Goal: Task Accomplishment & Management: Complete application form

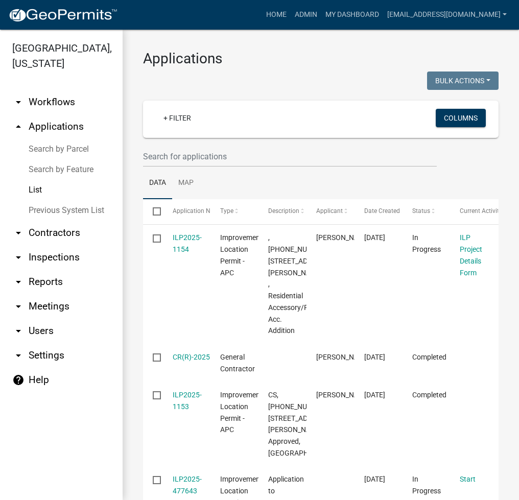
select select "2: 50"
click at [65, 142] on link "Search by Parcel" at bounding box center [61, 149] width 123 height 20
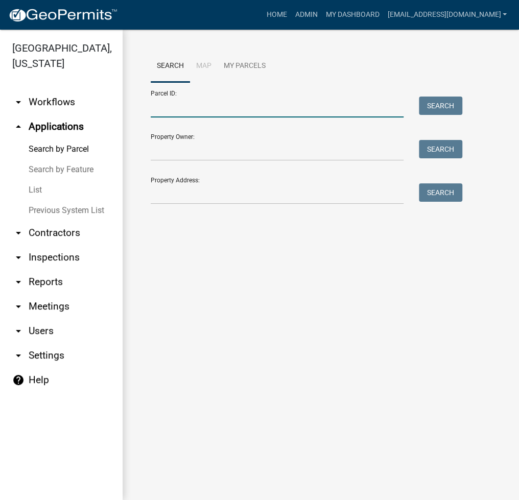
click at [177, 117] on input "Parcel ID:" at bounding box center [277, 107] width 253 height 21
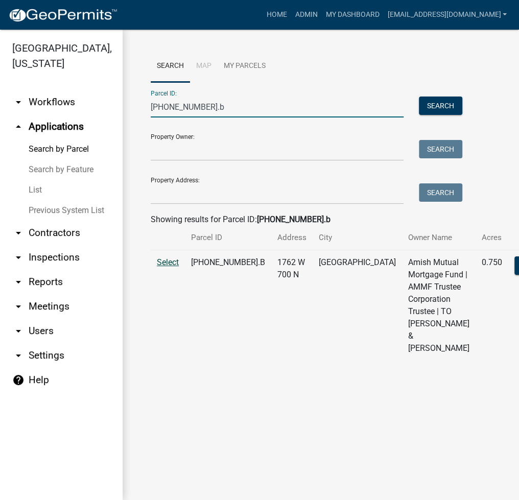
type input "029-023-002.b"
click at [164, 267] on span "Select" at bounding box center [168, 262] width 22 height 10
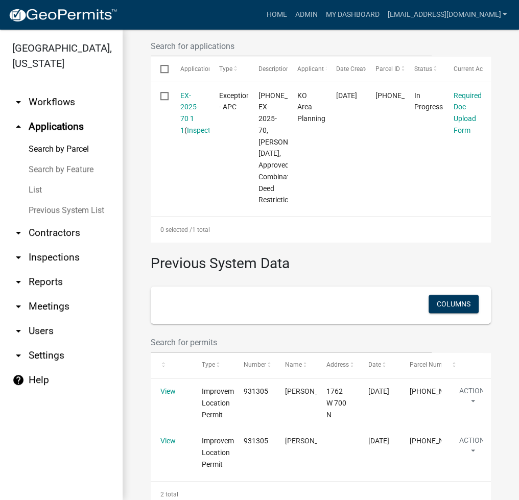
scroll to position [409, 0]
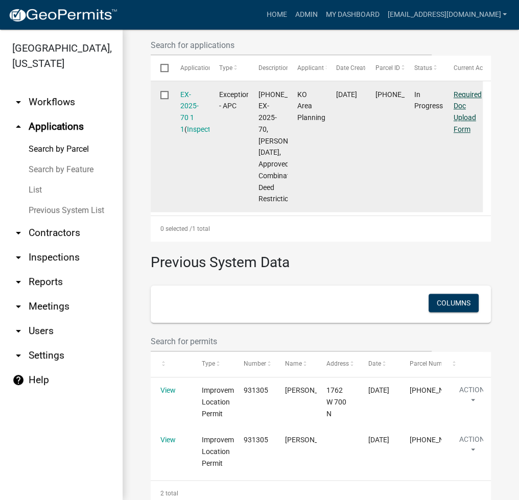
click at [465, 133] on link "Required Doc Upload Form" at bounding box center [467, 111] width 28 height 43
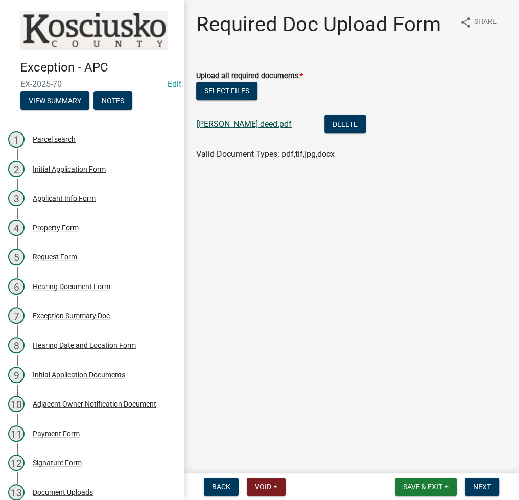
click at [234, 127] on link "helmuth deed.pdf" at bounding box center [244, 124] width 95 height 10
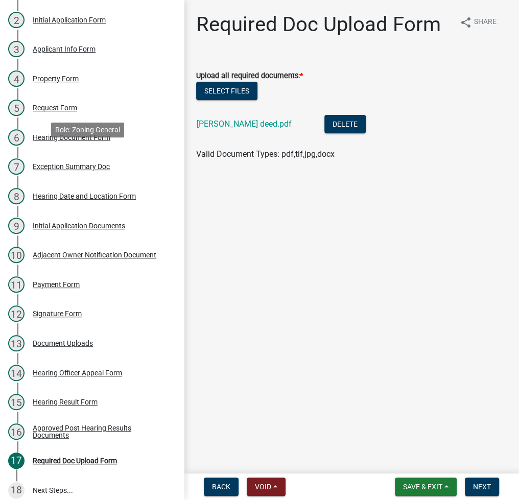
scroll to position [155, 0]
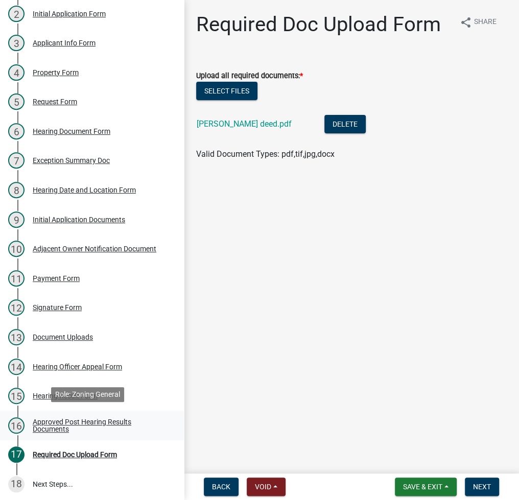
click at [65, 418] on div "Approved Post Hearing Results Documents" at bounding box center [100, 425] width 135 height 14
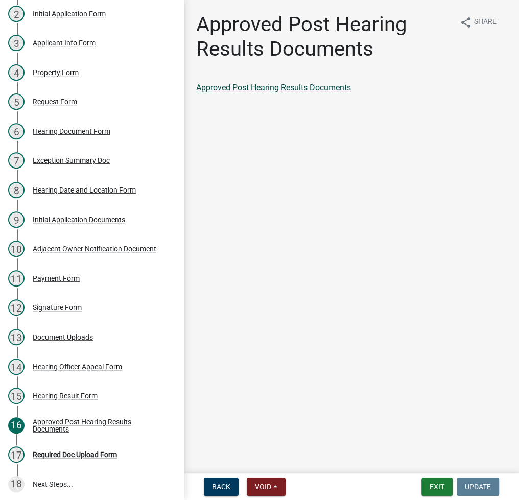
click at [297, 90] on link "Approved Post Hearing Results Documents" at bounding box center [273, 88] width 155 height 10
click at [83, 451] on div "Required Doc Upload Form" at bounding box center [75, 454] width 84 height 7
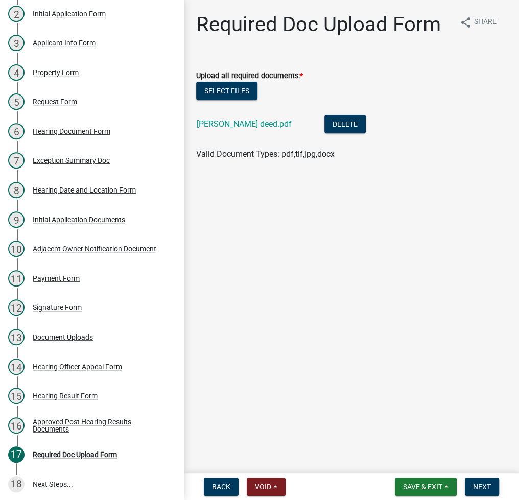
scroll to position [0, 0]
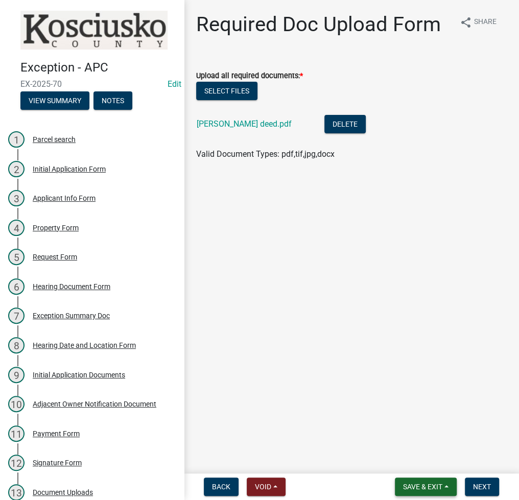
click at [422, 490] on span "Save & Exit" at bounding box center [422, 487] width 39 height 8
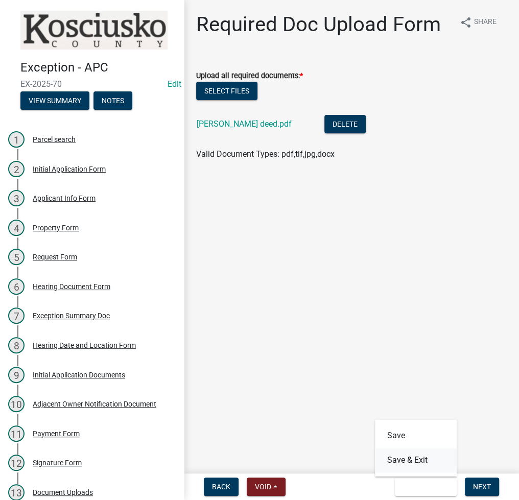
click at [422, 468] on button "Save & Exit" at bounding box center [416, 460] width 82 height 25
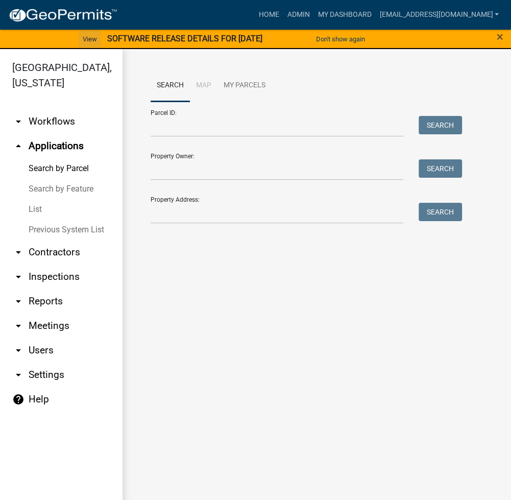
click at [90, 36] on link "View" at bounding box center [90, 39] width 22 height 17
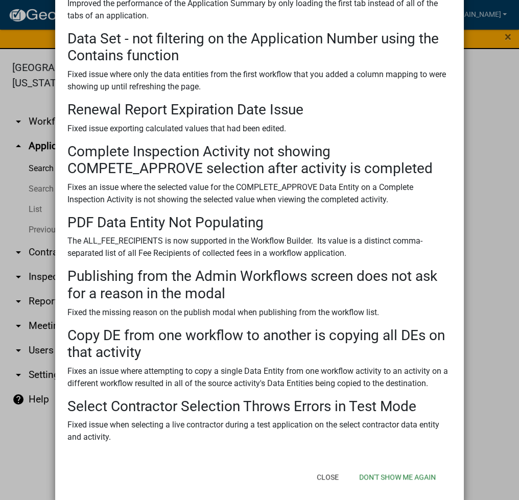
scroll to position [223, 0]
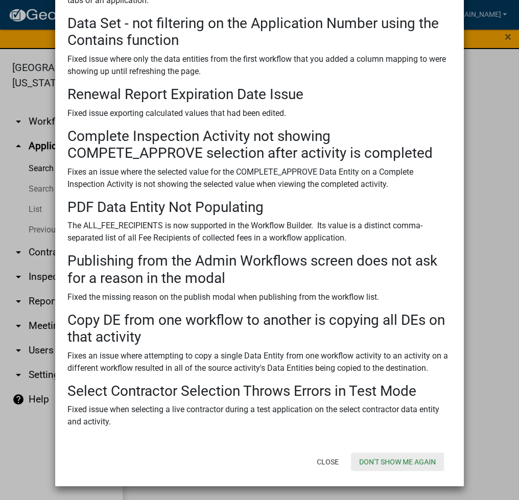
click at [382, 454] on button "Don't show me again" at bounding box center [397, 461] width 93 height 18
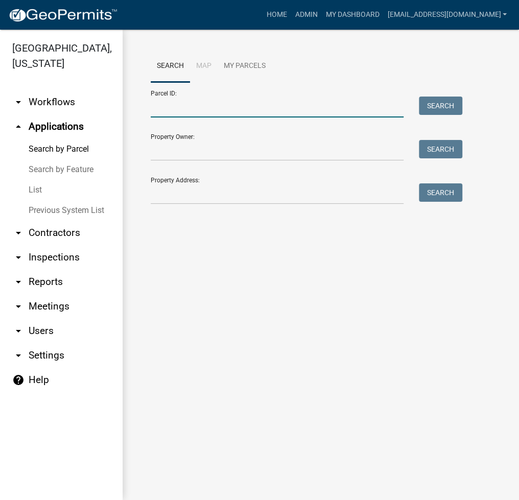
click at [300, 108] on input "Parcel ID:" at bounding box center [277, 107] width 253 height 21
click at [39, 195] on link "List" at bounding box center [61, 190] width 123 height 20
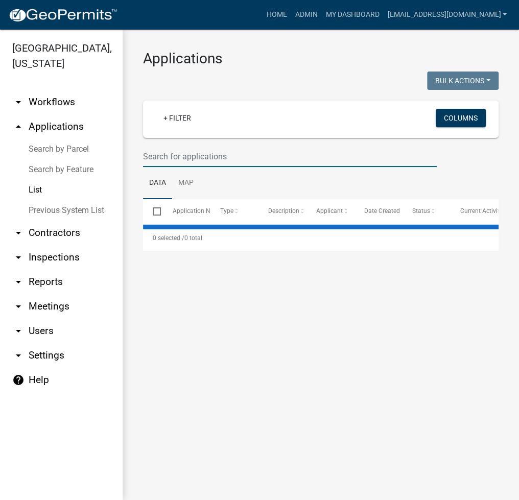
click at [183, 149] on input "text" at bounding box center [290, 156] width 294 height 21
select select "2: 50"
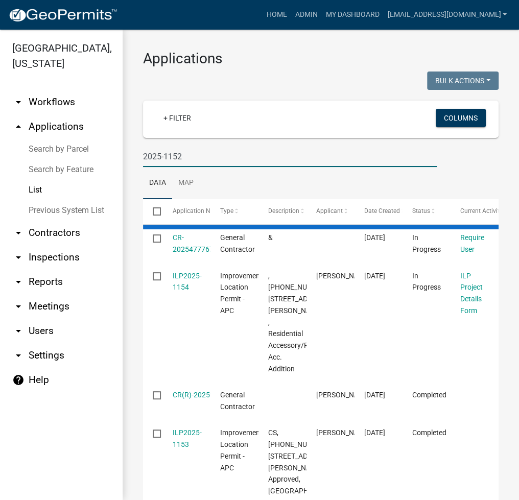
type input "2025-1152"
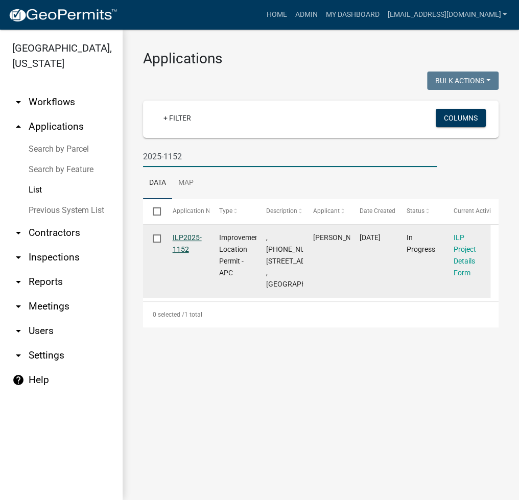
click at [194, 238] on link "ILP2025-1152" at bounding box center [187, 243] width 29 height 20
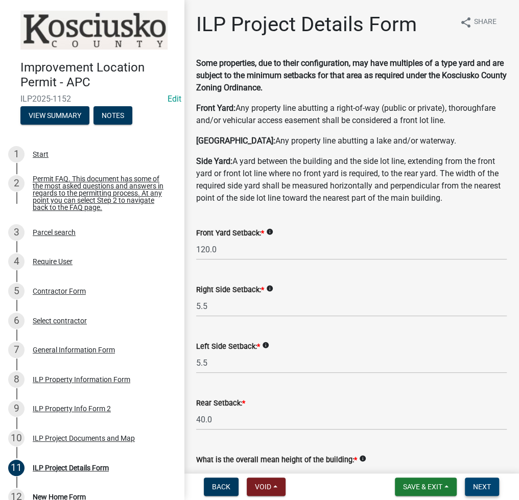
click at [484, 490] on span "Next" at bounding box center [482, 487] width 18 height 8
click at [483, 490] on span "Next" at bounding box center [482, 487] width 18 height 8
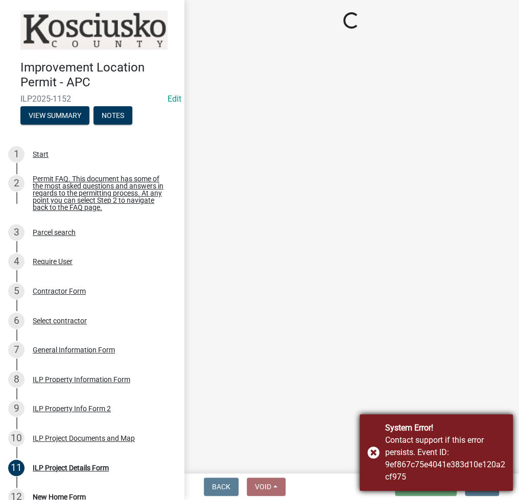
click at [372, 454] on div "System Error! Contact support if this error persists. Event ID: 9ef867c75e4041e…" at bounding box center [435, 452] width 153 height 77
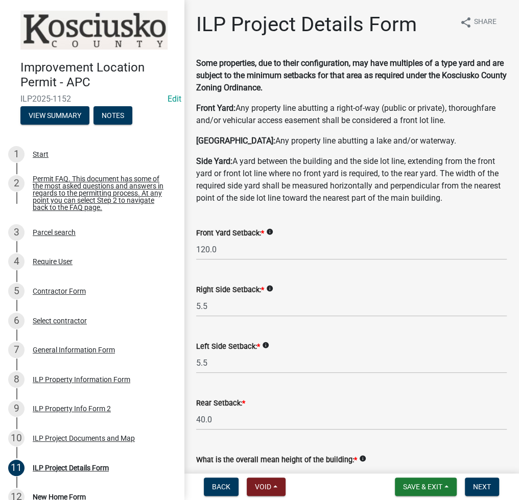
scroll to position [771, 0]
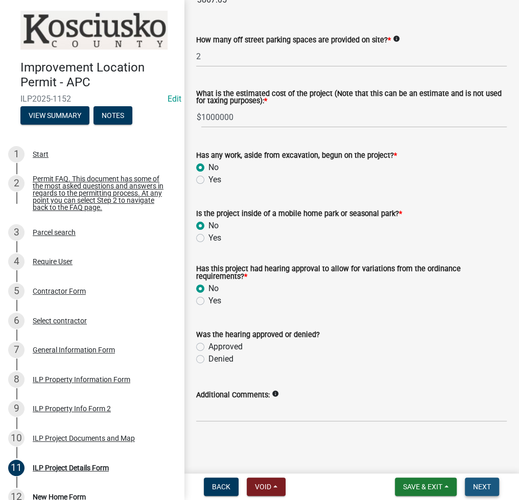
click at [482, 492] on button "Next" at bounding box center [482, 486] width 34 height 18
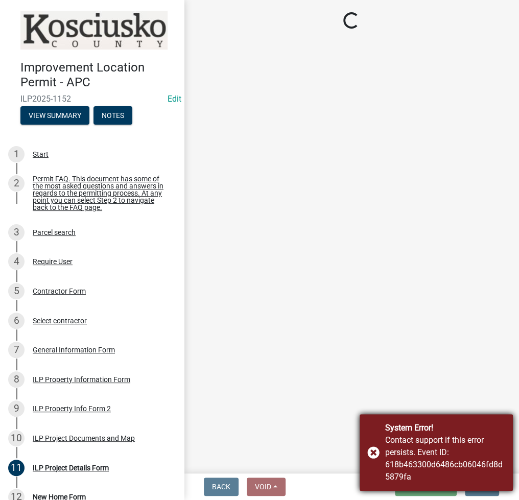
click at [374, 452] on div "System Error! Contact support if this error persists. Event ID: 618b463300d6486…" at bounding box center [435, 452] width 153 height 77
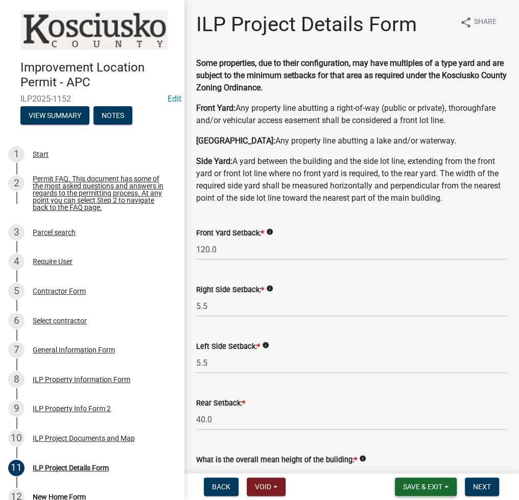
click at [412, 485] on span "Save & Exit" at bounding box center [422, 487] width 39 height 8
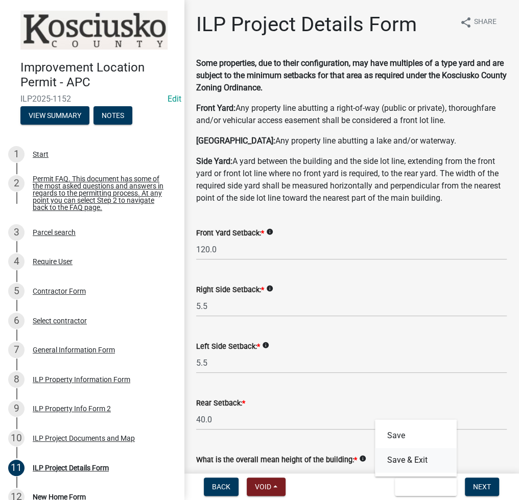
click at [419, 464] on button "Save & Exit" at bounding box center [416, 460] width 82 height 25
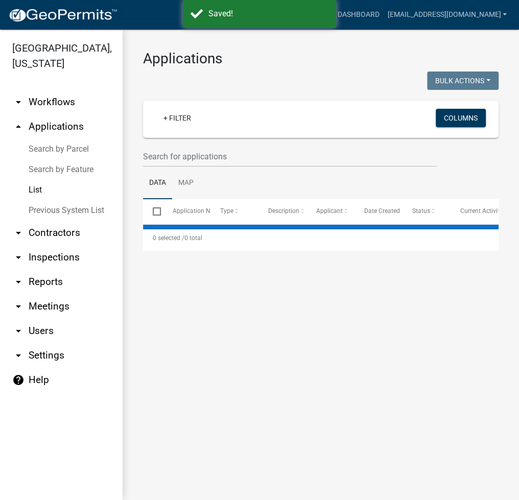
select select "2: 50"
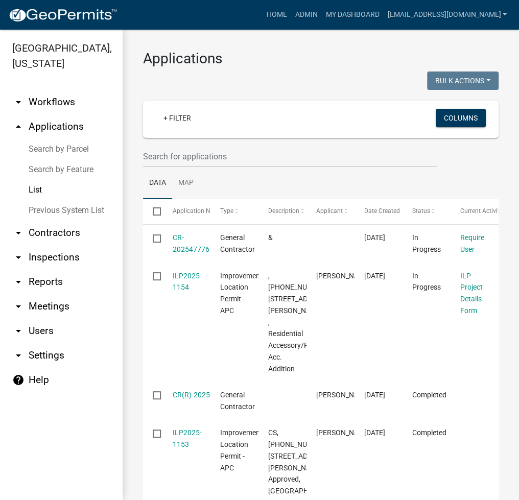
click at [29, 191] on link "List" at bounding box center [61, 190] width 123 height 20
click at [193, 155] on input "text" at bounding box center [290, 156] width 294 height 21
type input "2025-1133"
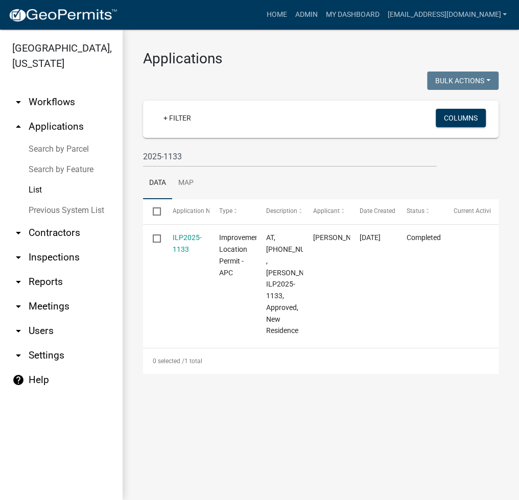
click at [187, 237] on link "ILP2025-1133" at bounding box center [187, 243] width 29 height 20
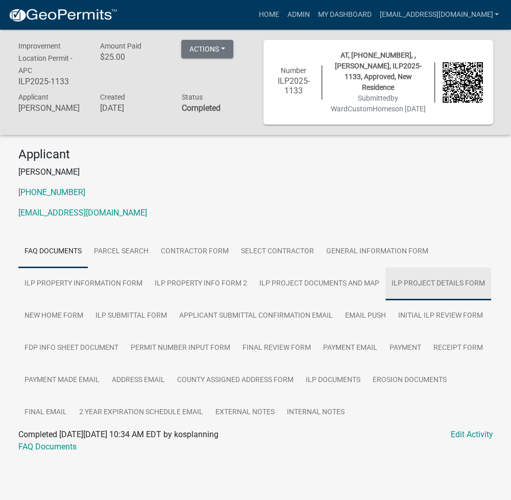
click at [460, 286] on link "ILP Project Details Form" at bounding box center [439, 284] width 106 height 33
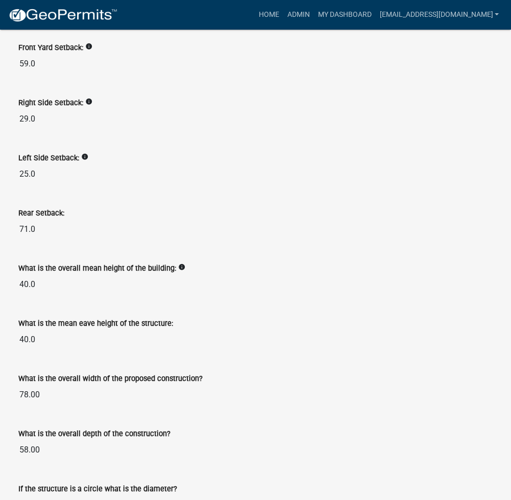
scroll to position [136, 0]
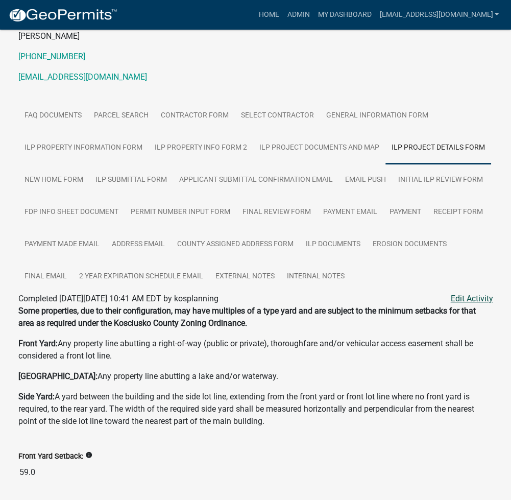
click at [465, 304] on link "Edit Activity" at bounding box center [472, 299] width 42 height 12
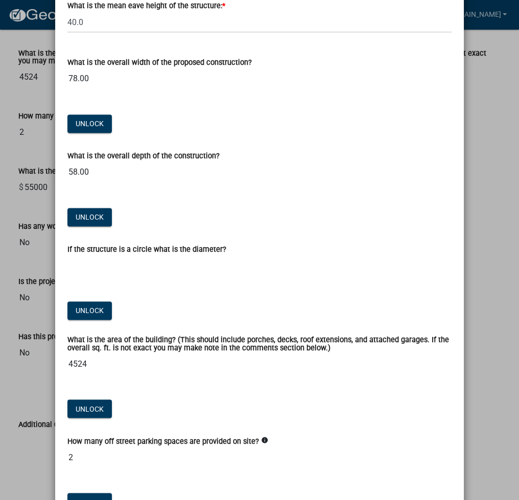
scroll to position [953, 0]
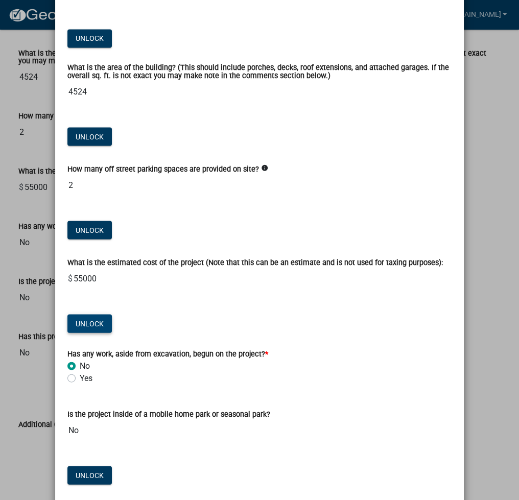
click at [82, 324] on button "Unlock" at bounding box center [89, 323] width 44 height 18
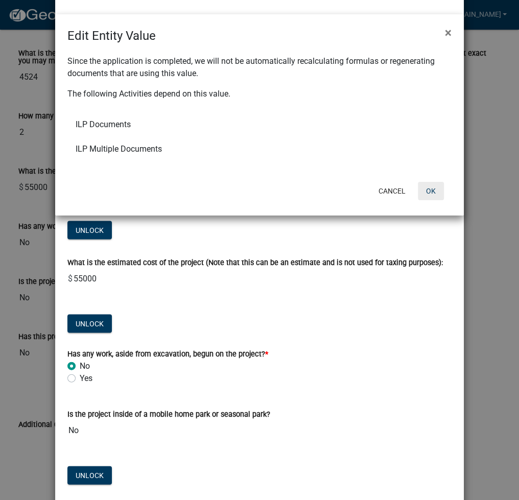
click at [430, 189] on button "OK" at bounding box center [431, 191] width 26 height 18
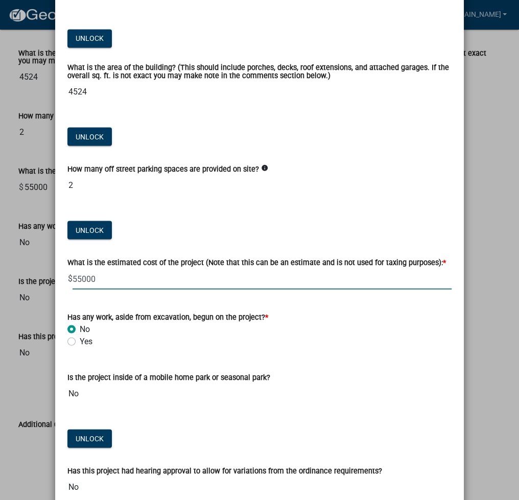
click at [134, 273] on input "55000" at bounding box center [262, 278] width 379 height 21
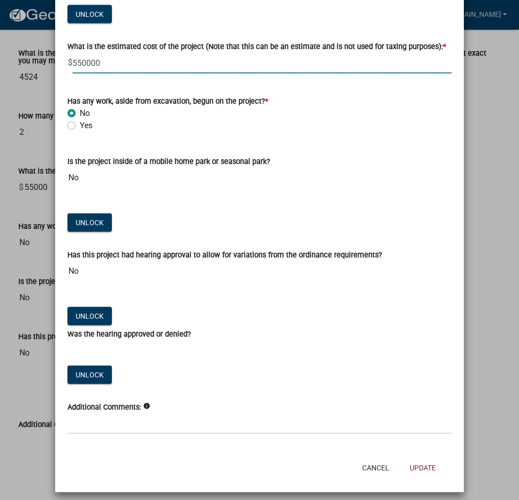
scroll to position [1172, 0]
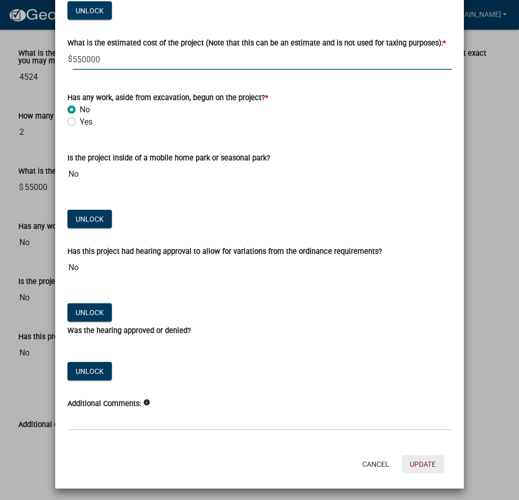
type input "550000"
click at [420, 469] on button "Update" at bounding box center [422, 464] width 42 height 18
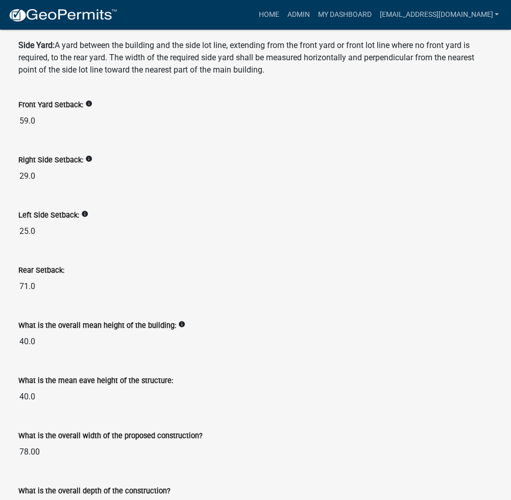
scroll to position [0, 0]
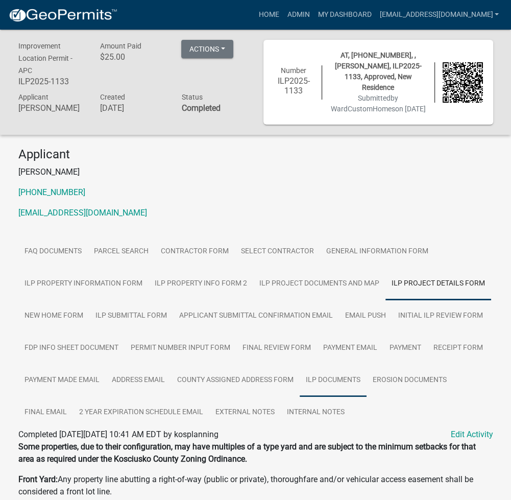
click at [337, 386] on link "ILP Documents" at bounding box center [333, 380] width 67 height 33
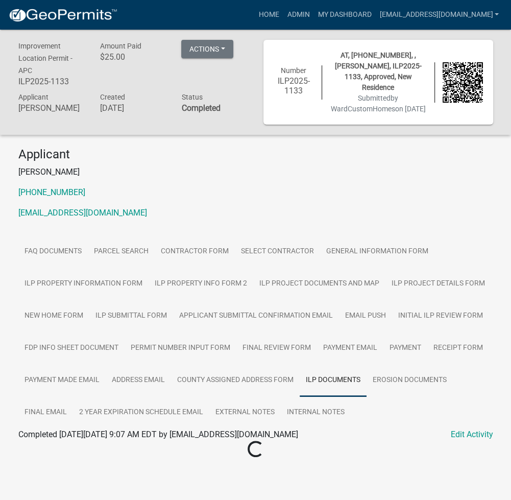
scroll to position [30, 0]
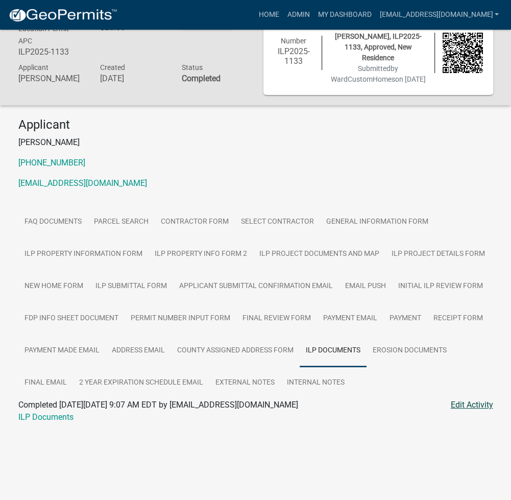
click at [469, 402] on link "Edit Activity" at bounding box center [472, 405] width 42 height 12
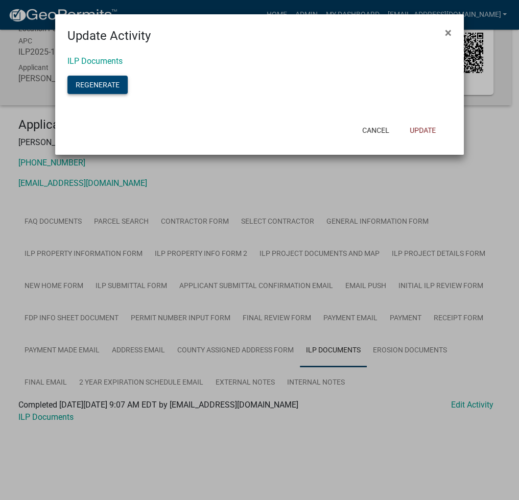
click at [95, 78] on button "Regenerate" at bounding box center [97, 85] width 60 height 18
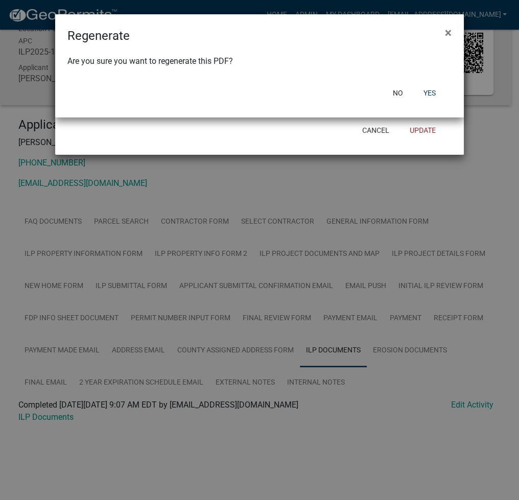
click at [428, 83] on div "No Yes" at bounding box center [326, 93] width 252 height 27
click at [430, 89] on button "Yes" at bounding box center [429, 93] width 29 height 18
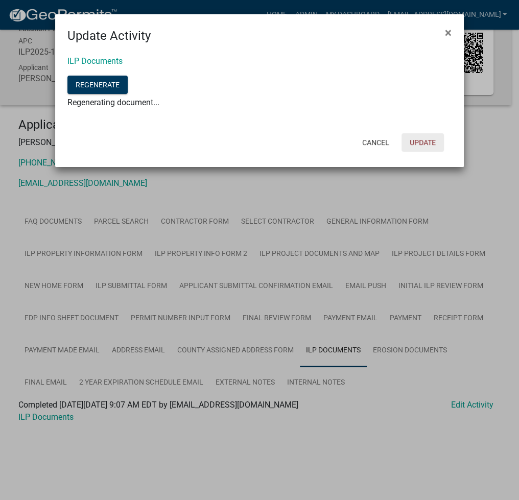
click at [423, 139] on button "Update" at bounding box center [422, 142] width 42 height 18
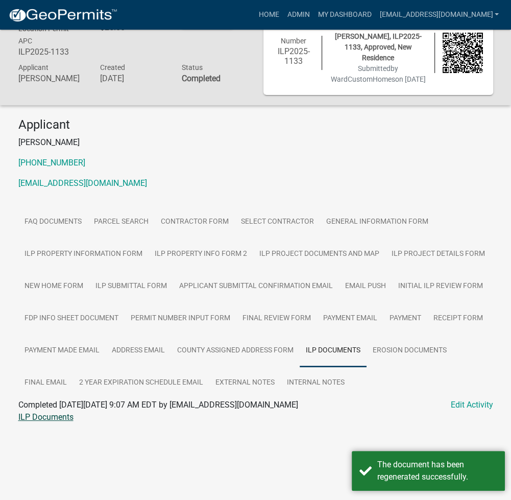
click at [45, 418] on link "ILP Documents" at bounding box center [45, 417] width 55 height 10
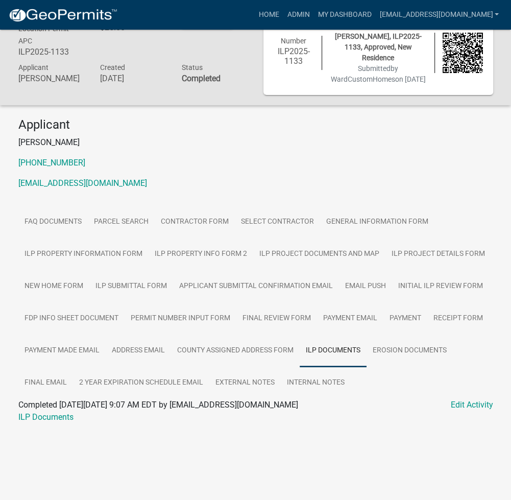
click at [136, 104] on div "Improvement Location Permit - APC ILP2025-1133 Amount Paid $25.00 Actions View …" at bounding box center [255, 52] width 511 height 105
click at [314, 6] on link "Admin" at bounding box center [298, 14] width 31 height 19
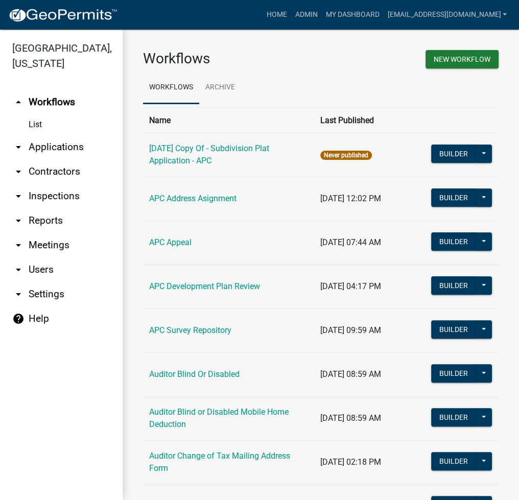
click at [62, 150] on link "arrow_drop_down Applications" at bounding box center [61, 147] width 123 height 25
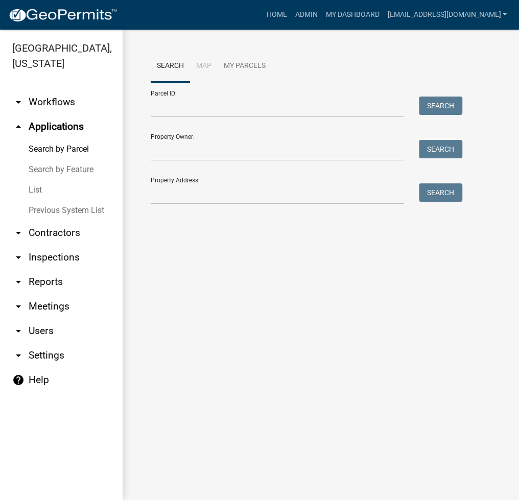
click at [28, 190] on link "List" at bounding box center [61, 190] width 123 height 20
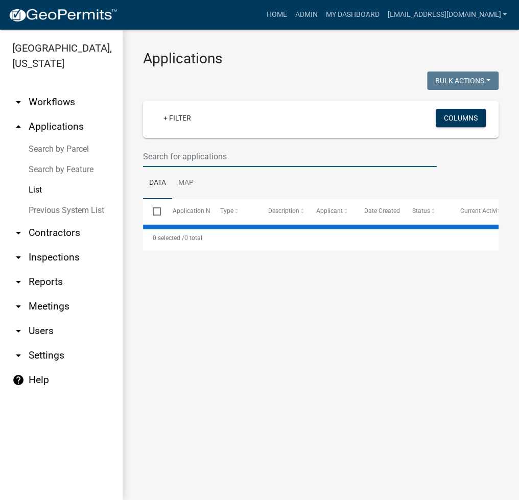
click at [180, 151] on input "text" at bounding box center [290, 156] width 294 height 21
select select "2: 50"
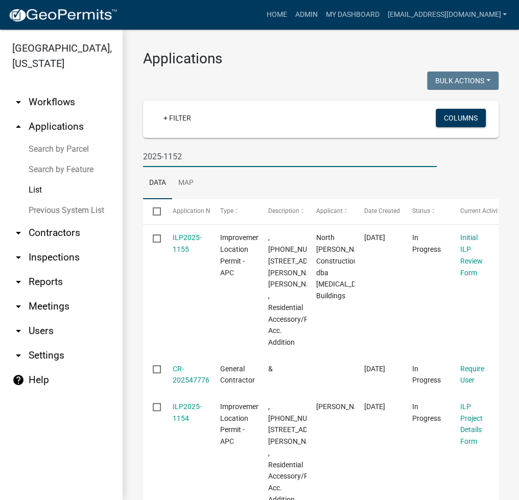
type input "2025-1152"
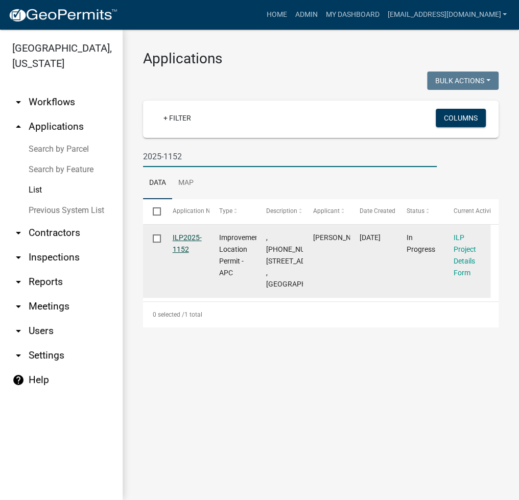
click at [193, 235] on link "ILP2025-1152" at bounding box center [187, 243] width 29 height 20
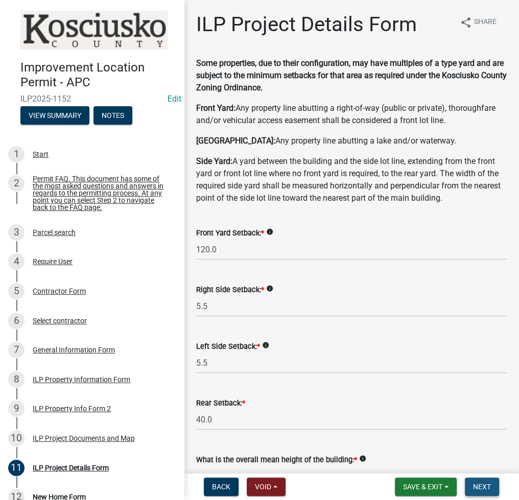
click at [478, 483] on span "Next" at bounding box center [482, 487] width 18 height 8
click at [417, 484] on span "Save & Exit" at bounding box center [422, 487] width 39 height 8
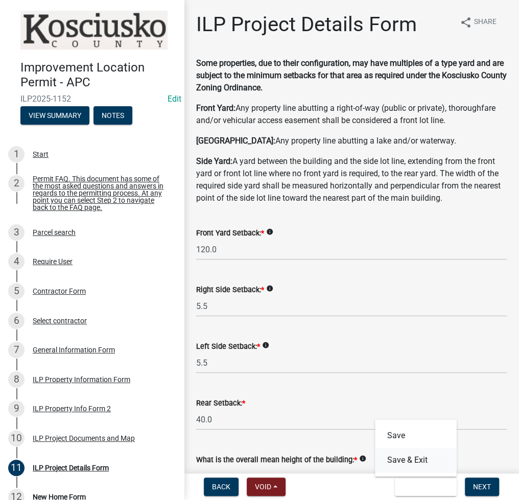
click at [401, 458] on button "Save & Exit" at bounding box center [416, 460] width 82 height 25
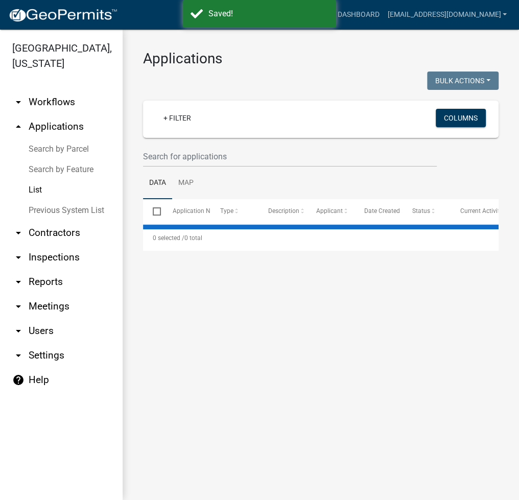
select select "2: 50"
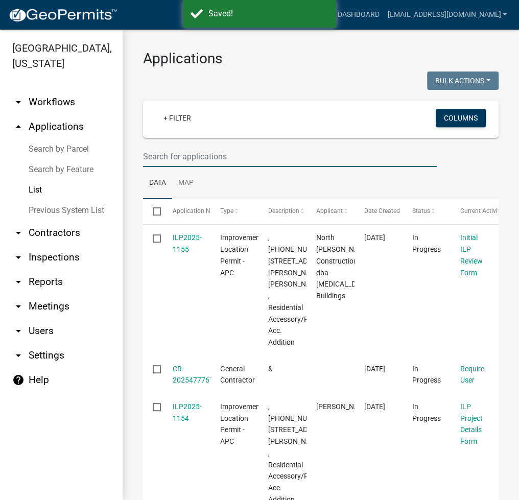
click at [157, 162] on input "text" at bounding box center [290, 156] width 294 height 21
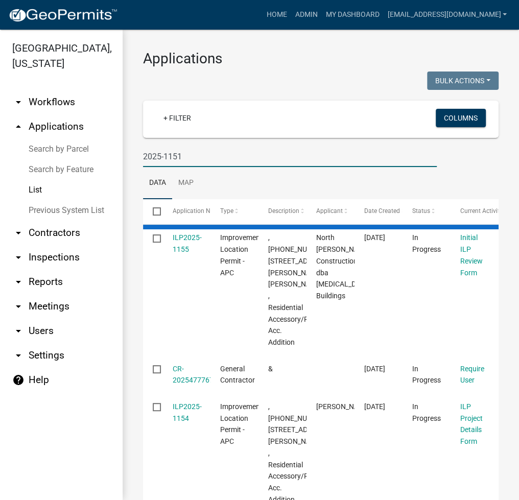
type input "2025-1151"
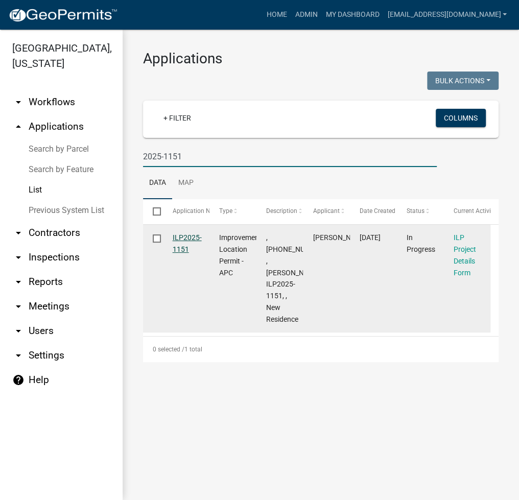
click at [178, 235] on link "ILP2025-1151" at bounding box center [187, 243] width 29 height 20
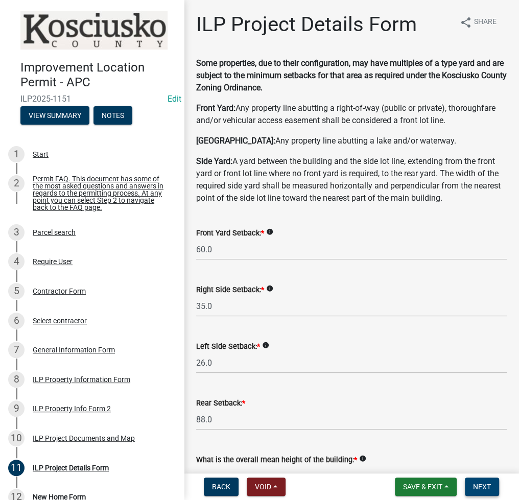
click at [480, 488] on span "Next" at bounding box center [482, 487] width 18 height 8
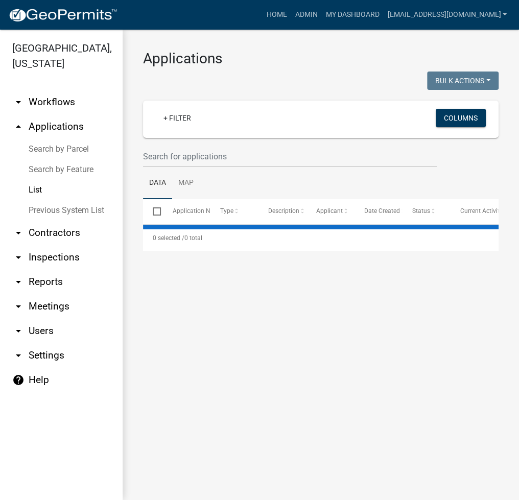
select select "2: 50"
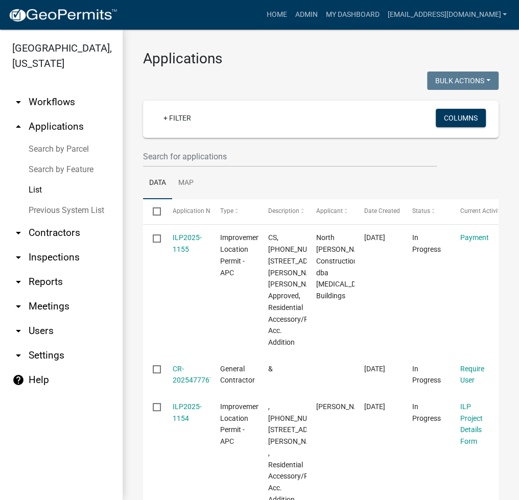
click at [63, 142] on link "Search by Parcel" at bounding box center [61, 149] width 123 height 20
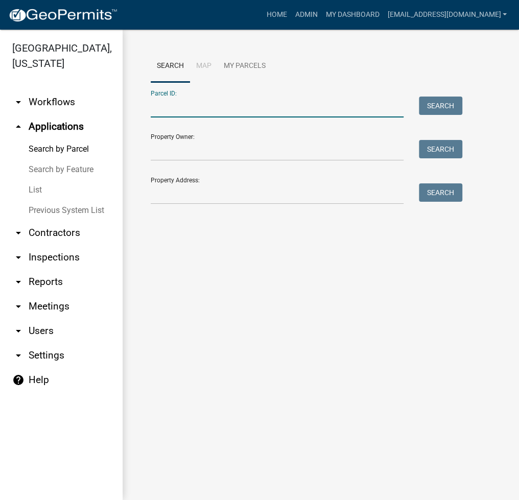
paste input "[PHONE_NUMBER]"
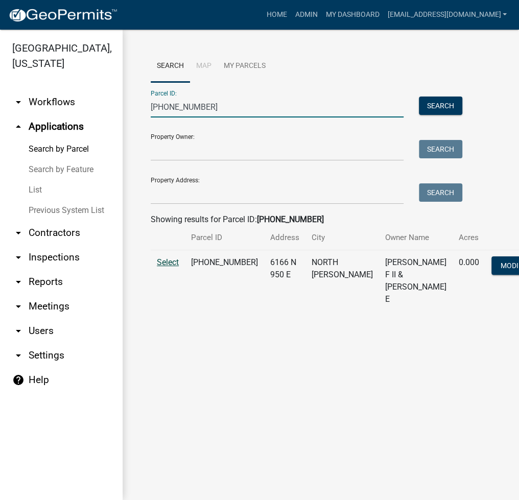
type input "[PHONE_NUMBER]"
click at [166, 267] on span "Select" at bounding box center [168, 262] width 22 height 10
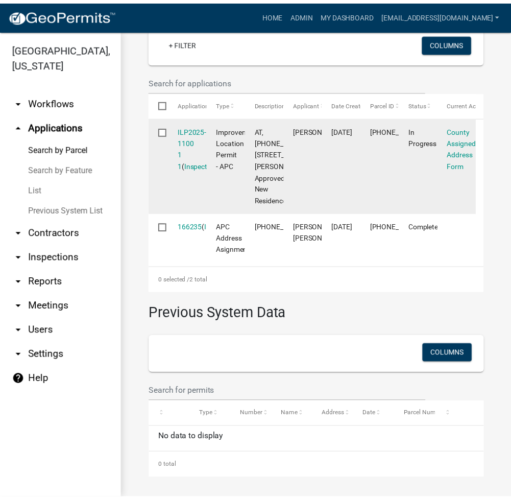
scroll to position [404, 0]
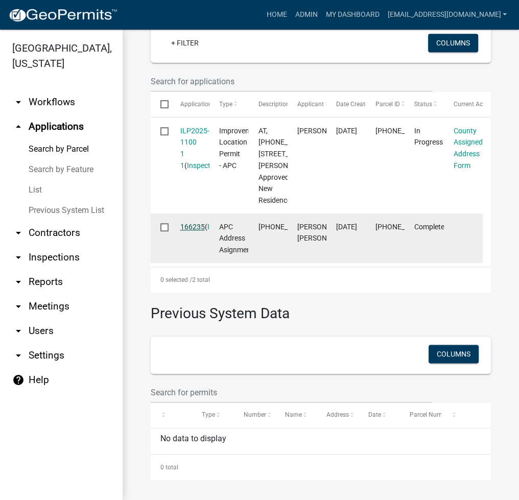
click at [181, 225] on link "166235" at bounding box center [192, 227] width 25 height 8
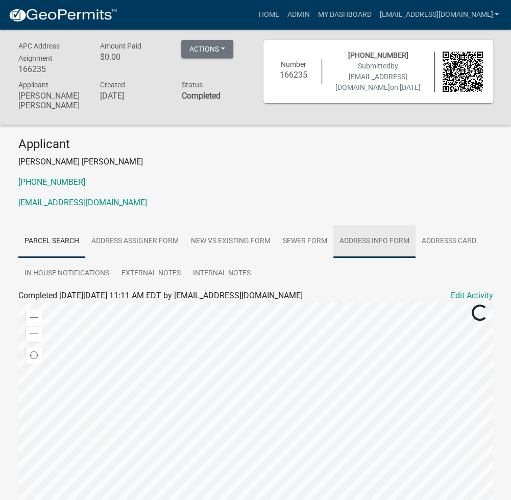
click at [382, 237] on link "Address Info Form" at bounding box center [374, 241] width 82 height 33
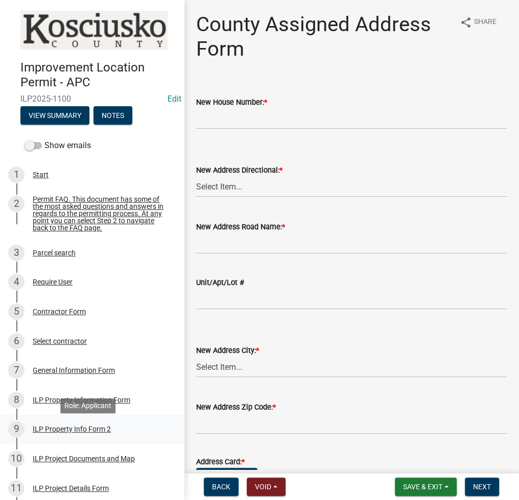
scroll to position [136, 0]
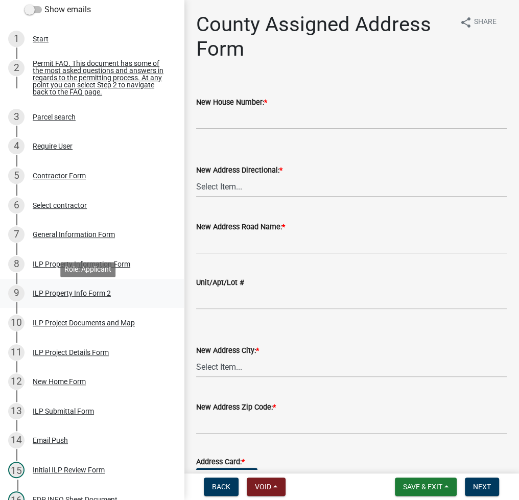
click at [91, 301] on div "9 ILP Property Info Form 2" at bounding box center [87, 293] width 159 height 16
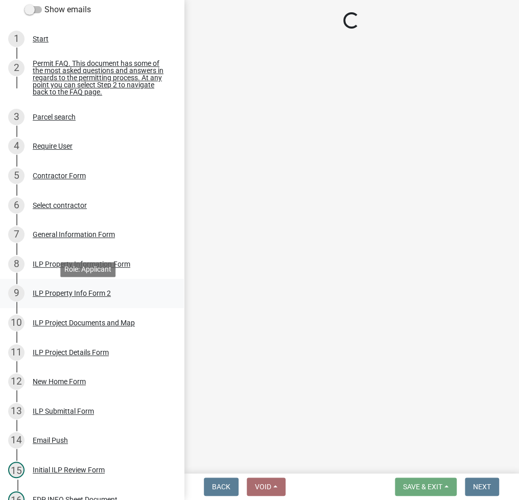
select select "0609af41-fe40-4fa2-880d-6f54f567ae8e"
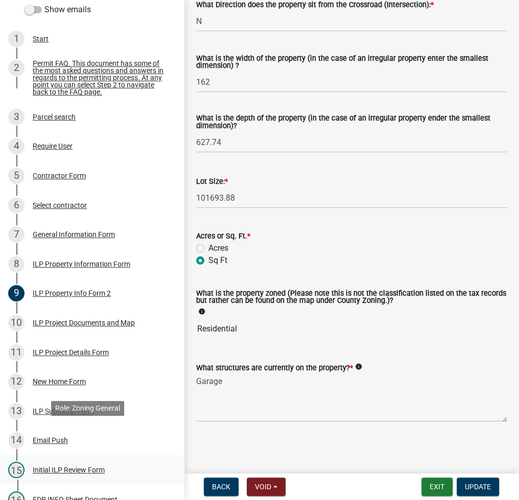
scroll to position [425, 0]
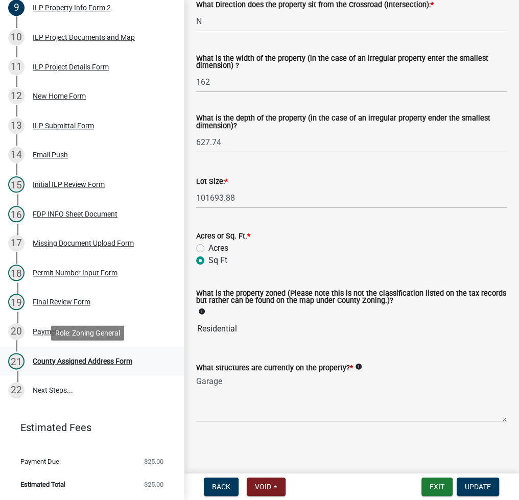
click at [106, 360] on div "County Assigned Address Form" at bounding box center [83, 360] width 100 height 7
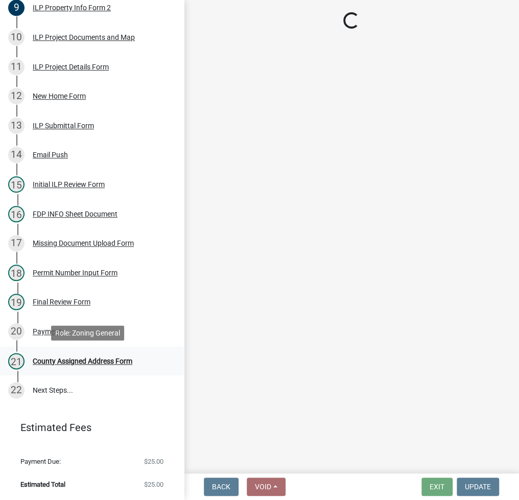
scroll to position [0, 0]
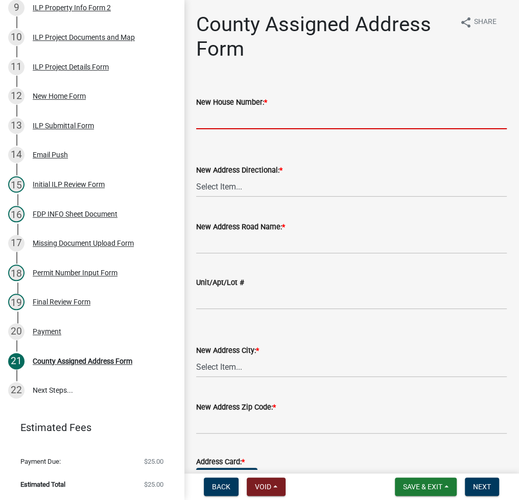
click at [434, 112] on input "New House Number: *" at bounding box center [351, 118] width 310 height 21
type input "6166"
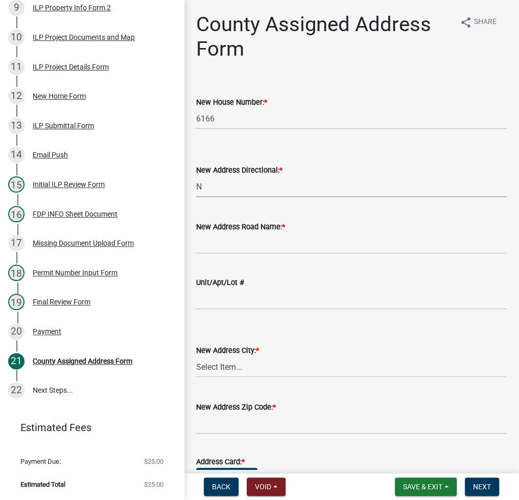
select select "57d3dbe1-f48f-4c9f-af6d-6c7a2e9f3087"
type input "8"
type input "950 E"
select select "4551fba1-1f95-4226-b4c8-445f6eae975c"
type input "46555"
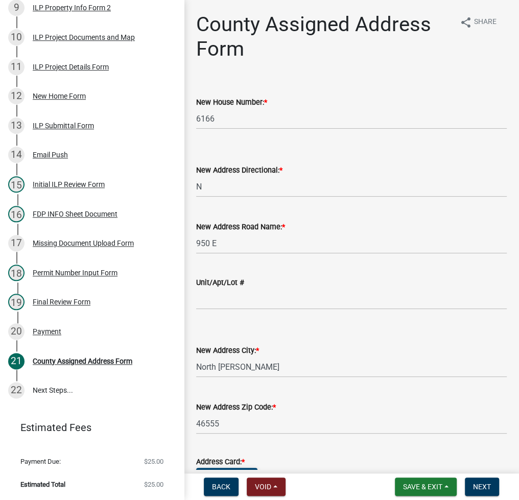
scroll to position [16, 0]
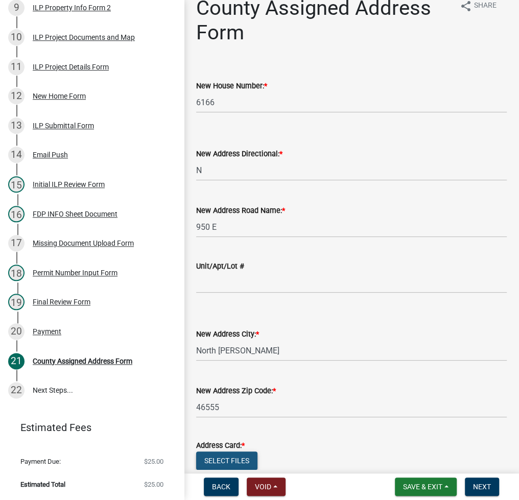
click at [227, 467] on button "Select files" at bounding box center [226, 460] width 61 height 18
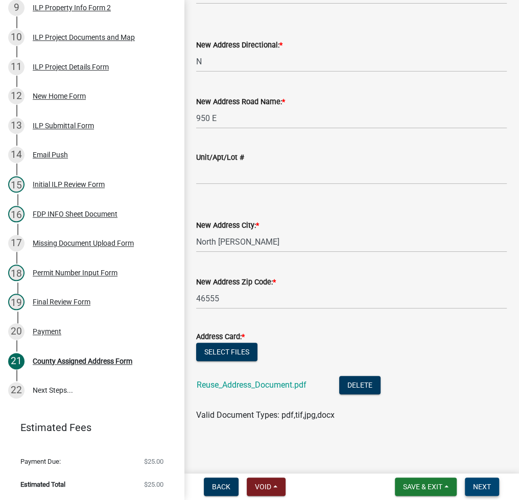
click at [482, 489] on span "Next" at bounding box center [482, 487] width 18 height 8
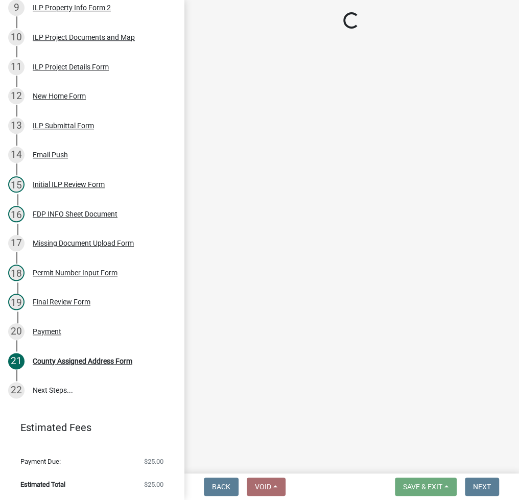
scroll to position [484, 0]
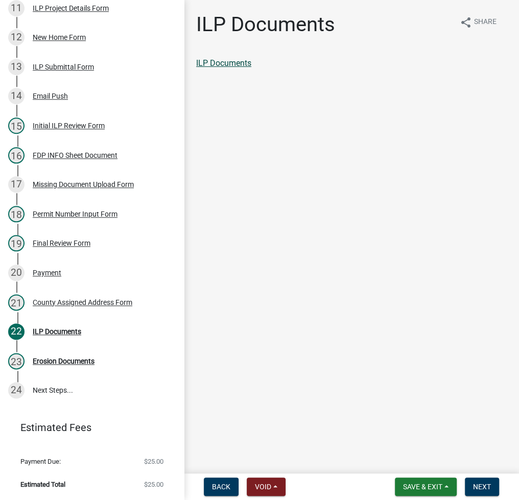
click at [229, 59] on link "ILP Documents" at bounding box center [223, 63] width 55 height 10
click at [60, 61] on div "13 ILP Submittal Form" at bounding box center [87, 67] width 159 height 16
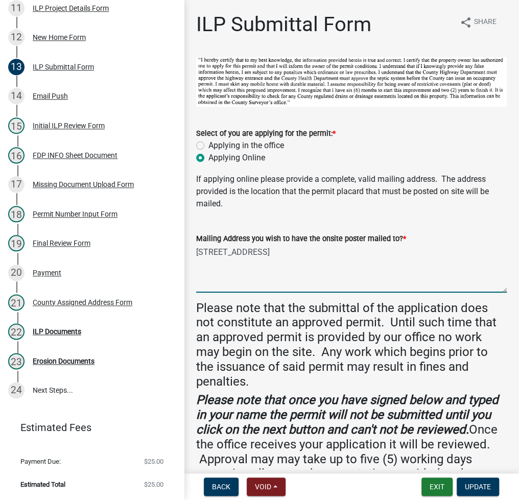
drag, startPoint x: 197, startPoint y: 248, endPoint x: 285, endPoint y: 267, distance: 90.3
click at [285, 267] on textarea "[STREET_ADDRESS]" at bounding box center [351, 269] width 310 height 48
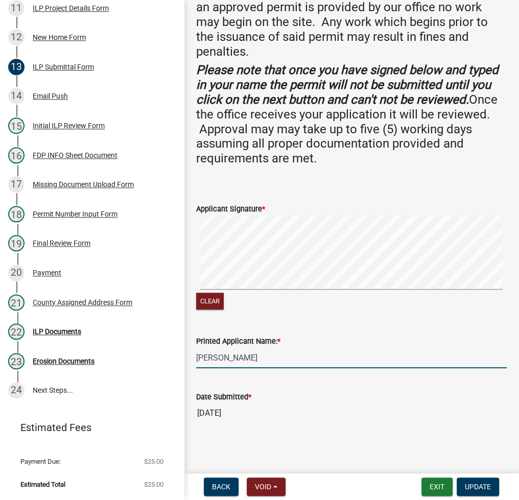
drag, startPoint x: 196, startPoint y: 355, endPoint x: 284, endPoint y: 355, distance: 88.3
click at [284, 355] on input "[PERSON_NAME]" at bounding box center [351, 357] width 310 height 21
click at [57, 332] on div "ILP Documents" at bounding box center [57, 331] width 49 height 7
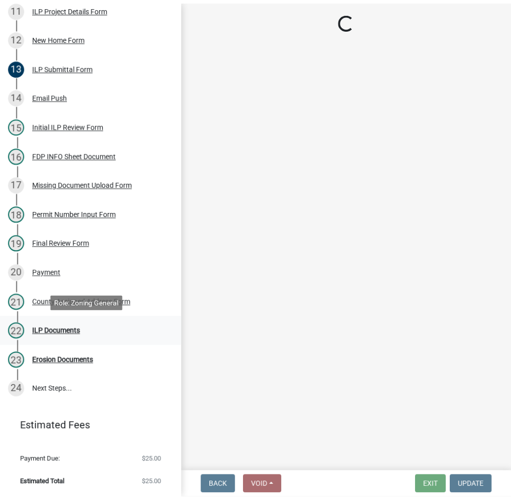
scroll to position [0, 0]
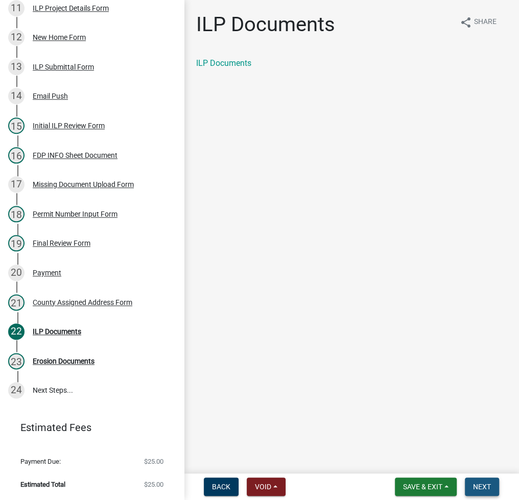
click at [494, 485] on button "Next" at bounding box center [482, 486] width 34 height 18
